Goal: Task Accomplishment & Management: Complete application form

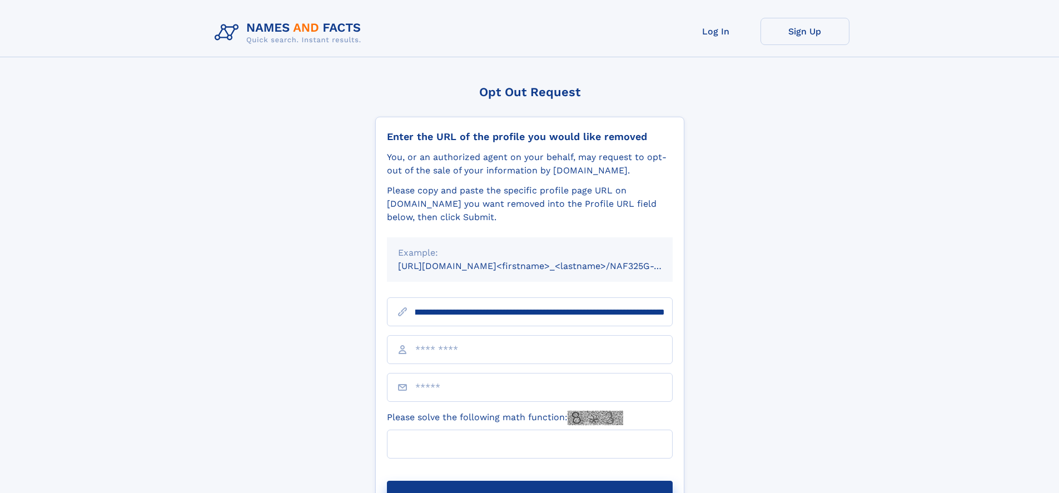
scroll to position [0, 141]
type input "**********"
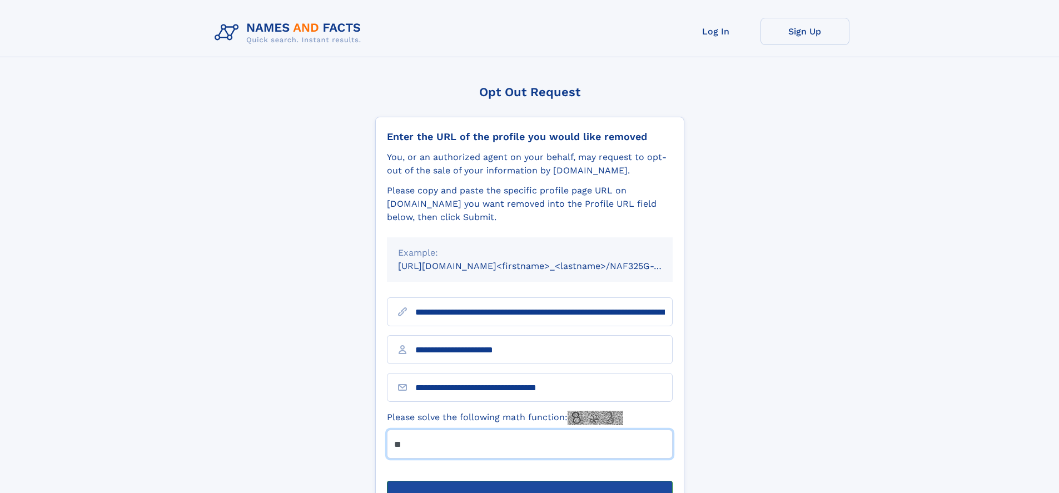
type input "**"
click at [529, 481] on button "Submit Opt Out Request" at bounding box center [530, 499] width 286 height 36
